Goal: Task Accomplishment & Management: Complete application form

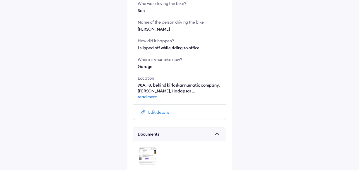
scroll to position [238, 0]
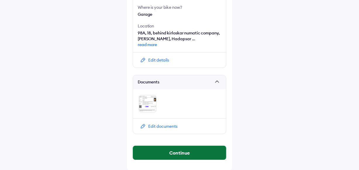
click at [156, 152] on button "Continue" at bounding box center [179, 153] width 93 height 14
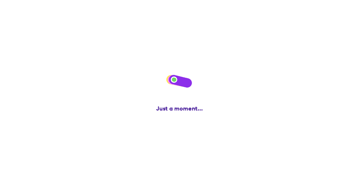
scroll to position [0, 0]
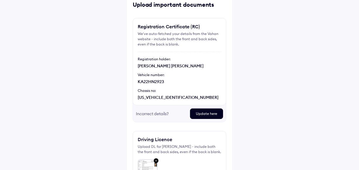
scroll to position [30, 0]
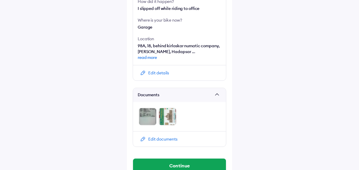
scroll to position [238, 0]
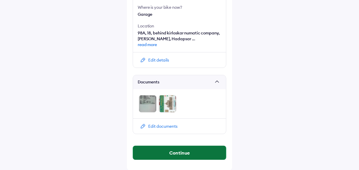
click at [158, 156] on button "Continue" at bounding box center [179, 153] width 93 height 14
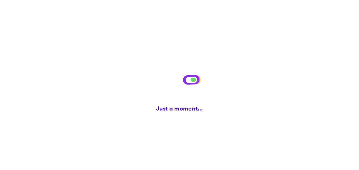
scroll to position [0, 0]
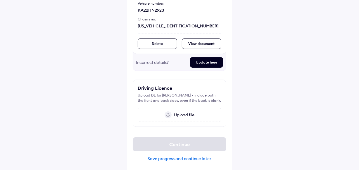
scroll to position [105, 0]
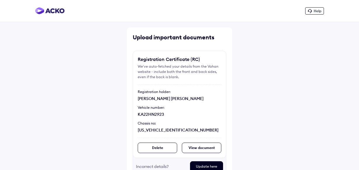
scroll to position [105, 0]
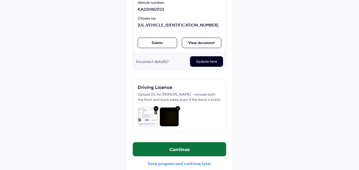
click at [172, 151] on button "Continue" at bounding box center [179, 149] width 93 height 14
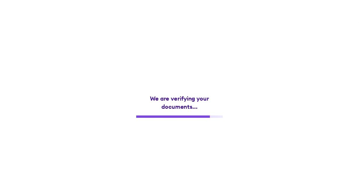
scroll to position [0, 0]
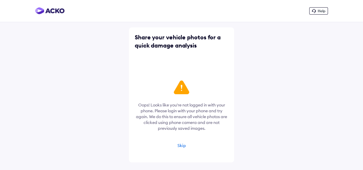
click at [182, 145] on div "Skip" at bounding box center [181, 145] width 8 height 5
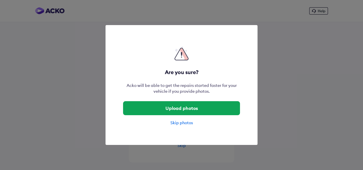
click at [187, 125] on div "Skip photos" at bounding box center [181, 123] width 117 height 6
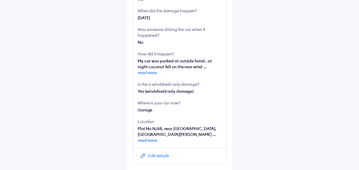
scroll to position [183, 0]
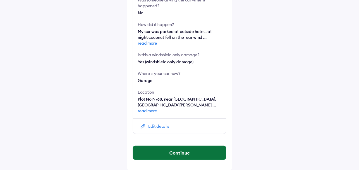
click at [158, 154] on button "Continue" at bounding box center [179, 153] width 93 height 14
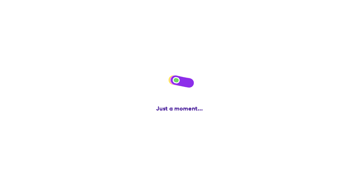
scroll to position [0, 0]
